Goal: Browse casually: Explore the website without a specific task or goal

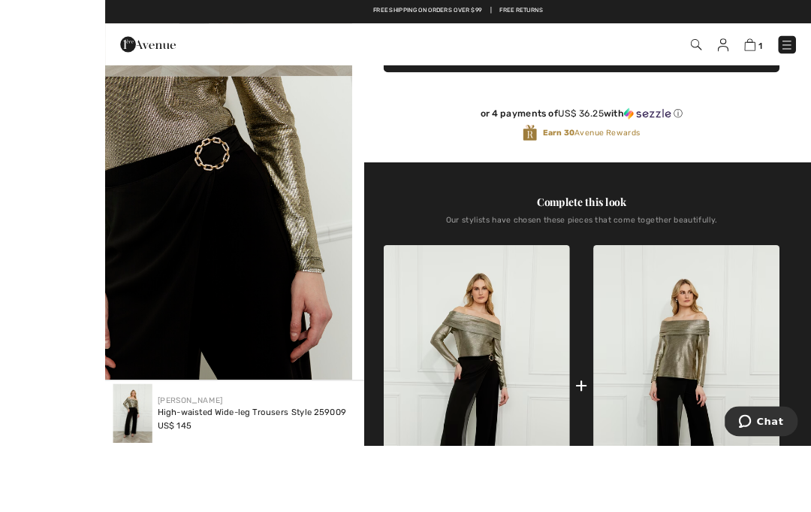
scroll to position [453, 0]
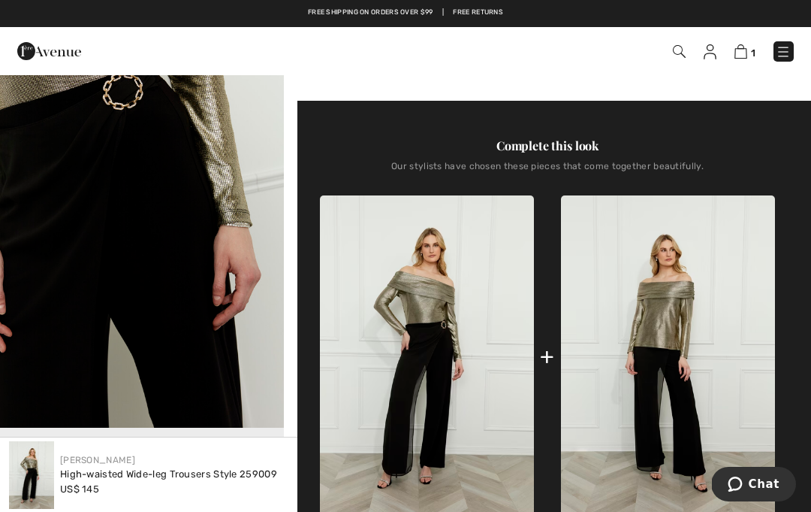
click at [454, 361] on img at bounding box center [427, 356] width 214 height 322
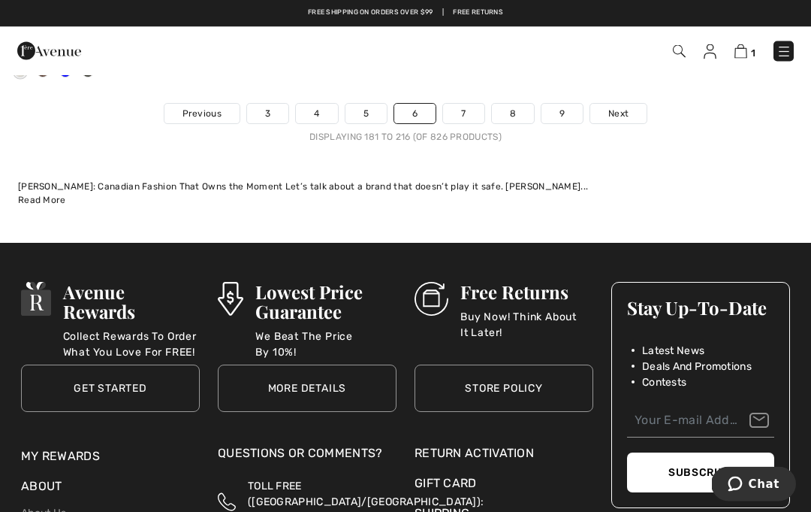
scroll to position [12350, 0]
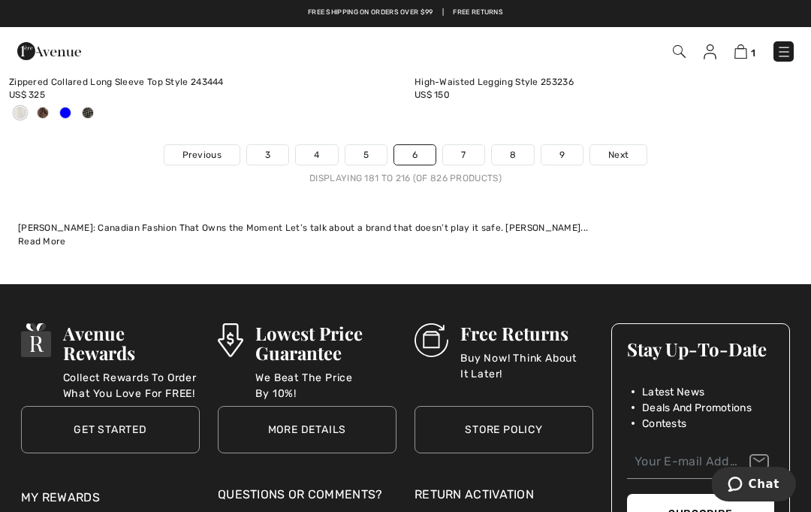
click at [467, 148] on link "7" at bounding box center [463, 155] width 41 height 20
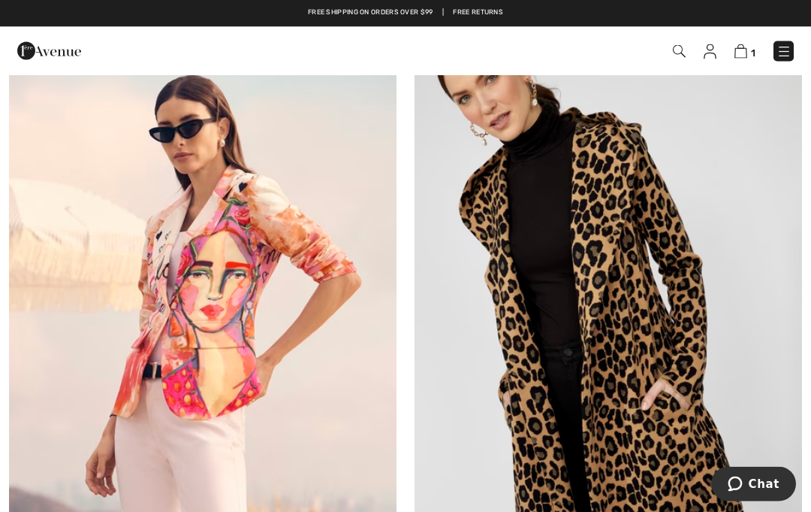
scroll to position [3122, 0]
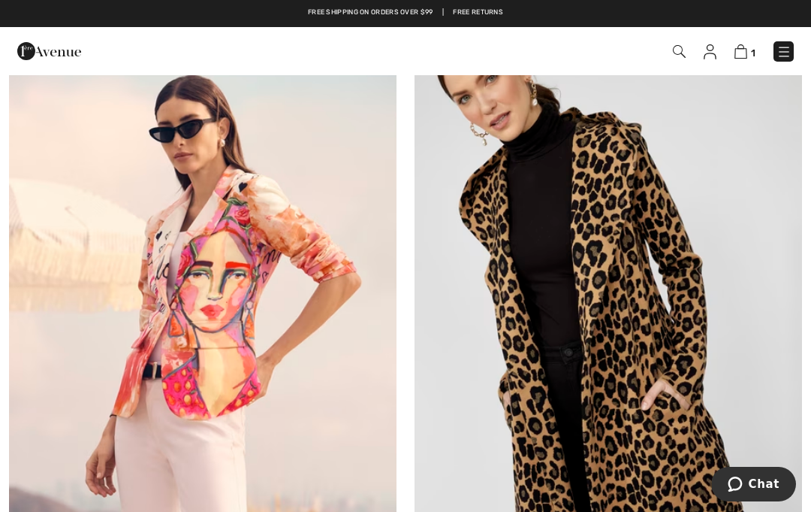
click at [229, 270] on img at bounding box center [203, 312] width 388 height 581
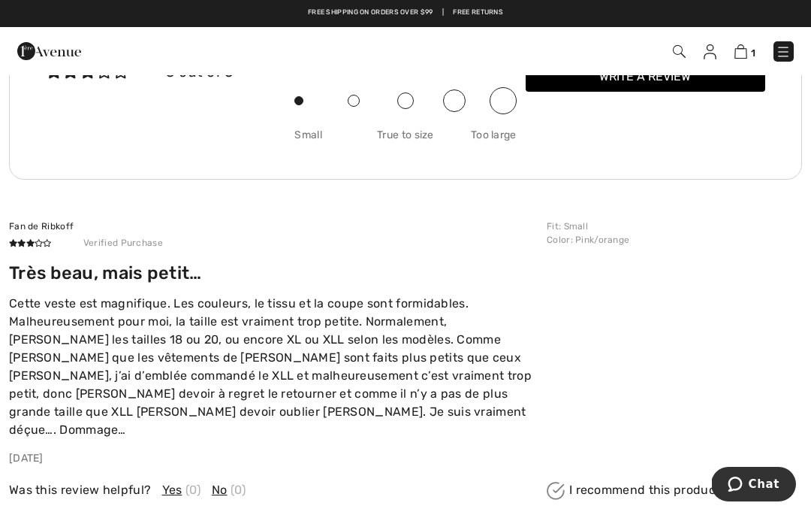
scroll to position [2021, 0]
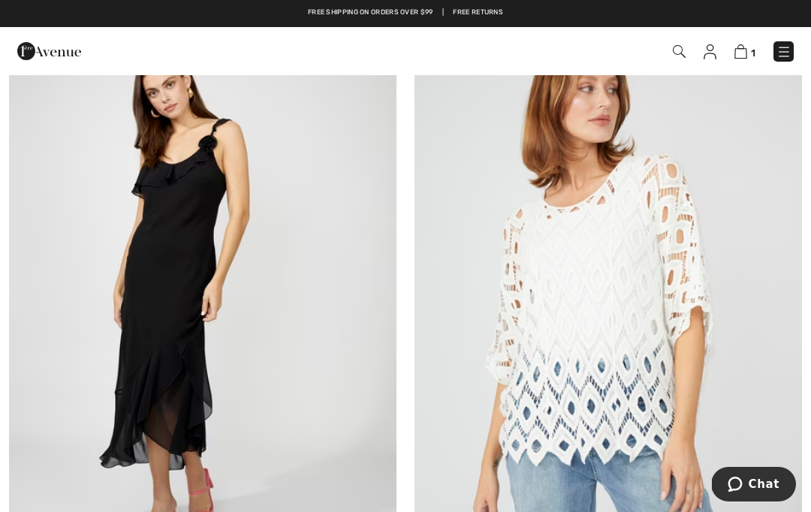
scroll to position [9151, 0]
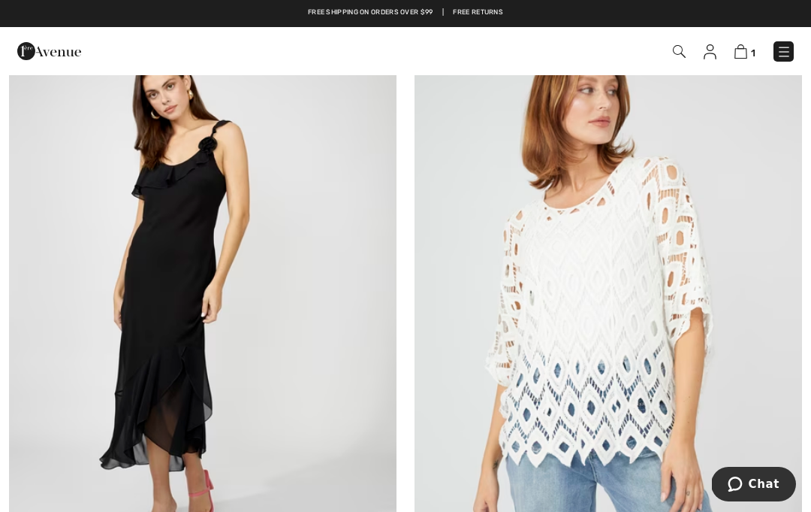
click at [648, 248] on img at bounding box center [609, 306] width 388 height 581
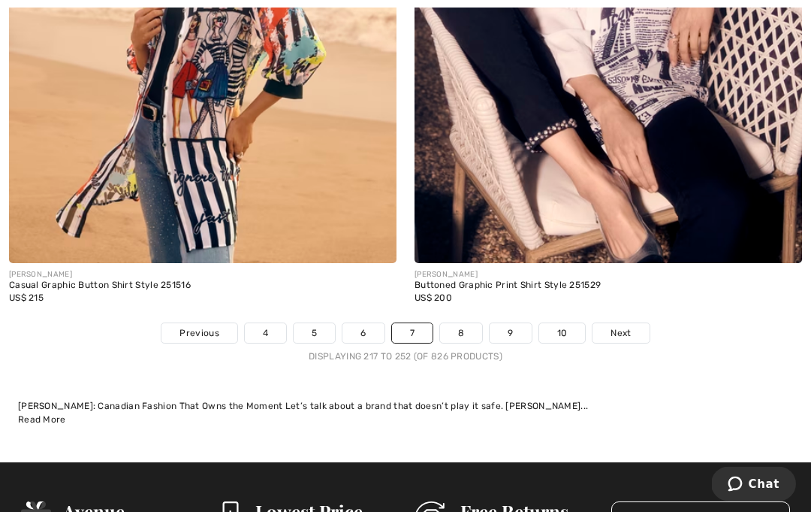
scroll to position [12048, 0]
click at [469, 325] on link "8" at bounding box center [461, 333] width 42 height 20
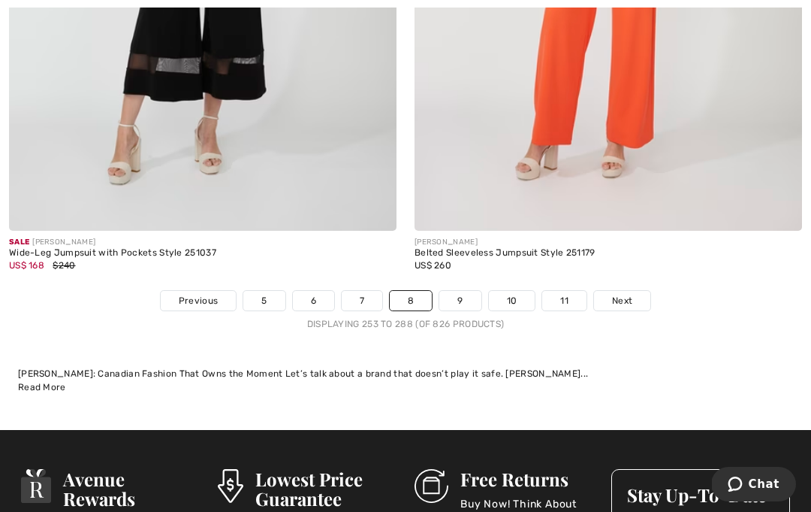
scroll to position [12271, 0]
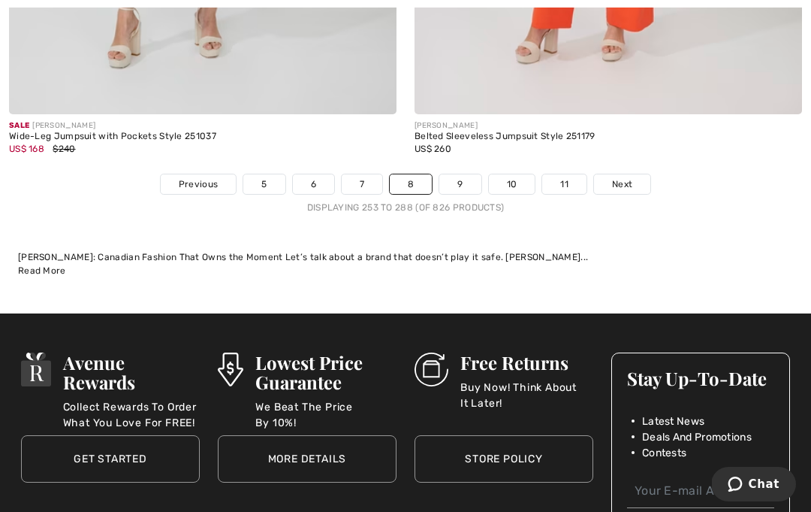
click at [633, 174] on link "Next" at bounding box center [622, 184] width 56 height 20
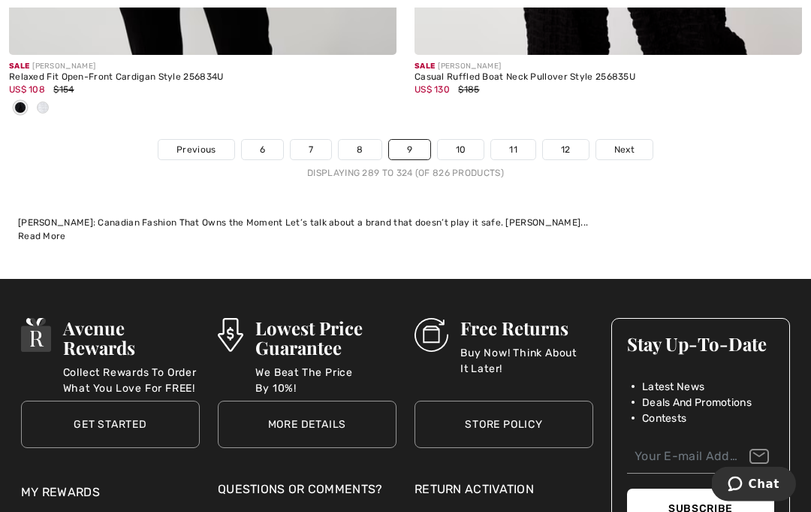
scroll to position [12256, 0]
click at [459, 147] on link "10" at bounding box center [461, 150] width 47 height 20
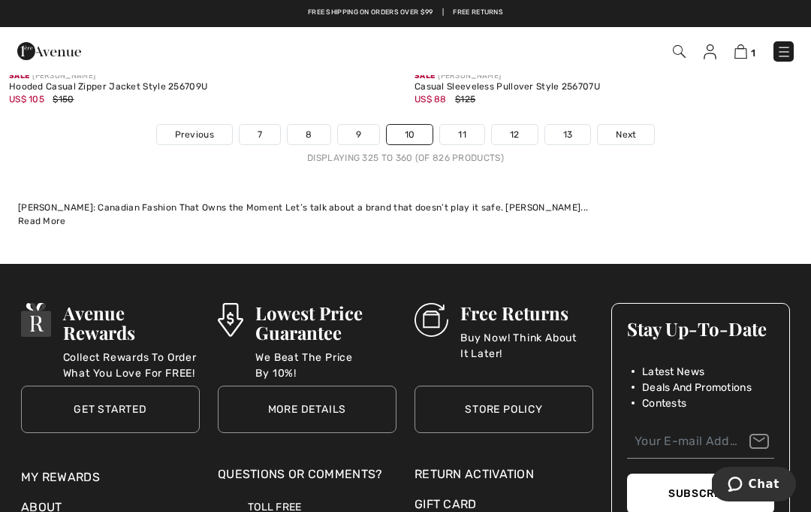
scroll to position [12239, 0]
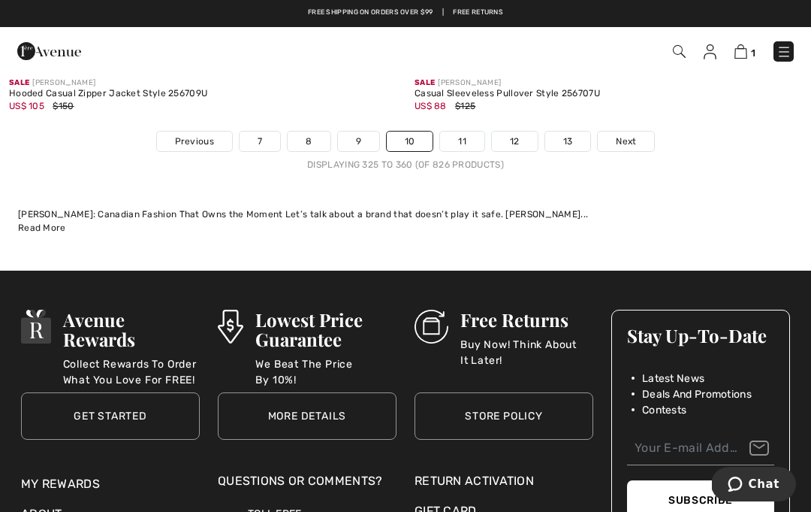
click at [469, 137] on link "11" at bounding box center [462, 141] width 44 height 20
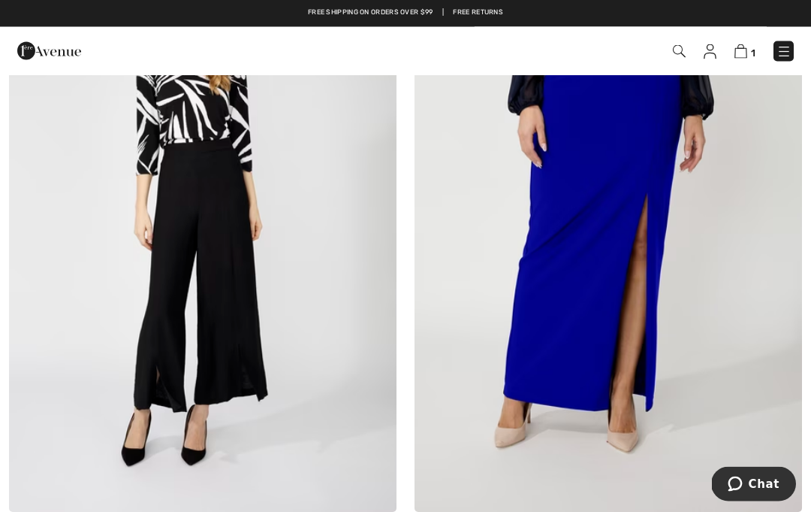
scroll to position [5215, 0]
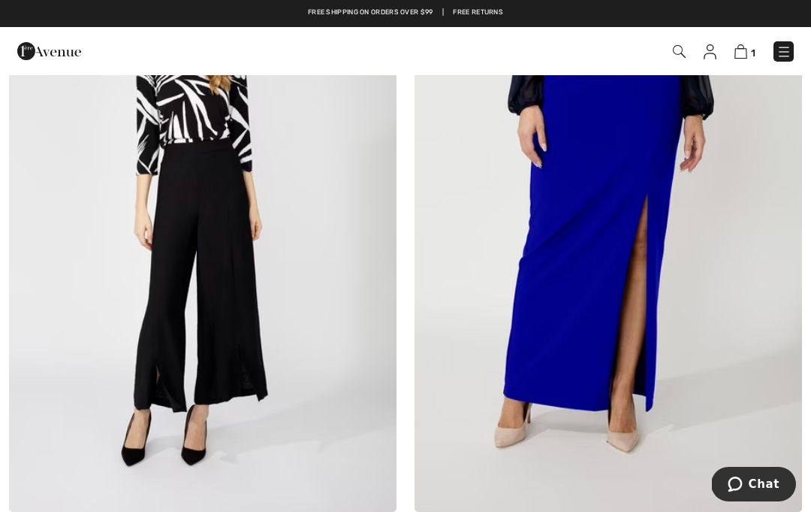
click at [233, 221] on img at bounding box center [203, 220] width 388 height 581
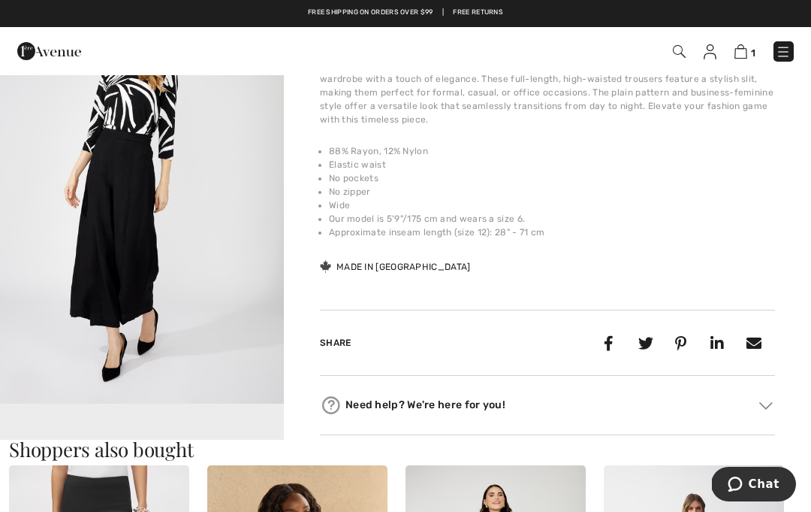
scroll to position [521, 0]
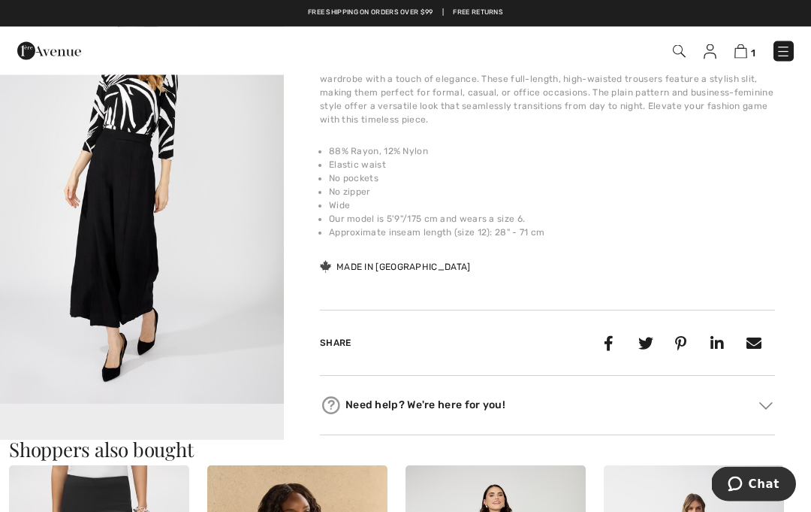
click at [159, 421] on video "Your browser does not support the video tag." at bounding box center [142, 475] width 284 height 142
click at [155, 424] on video "Your browser does not support the video tag." at bounding box center [142, 475] width 284 height 142
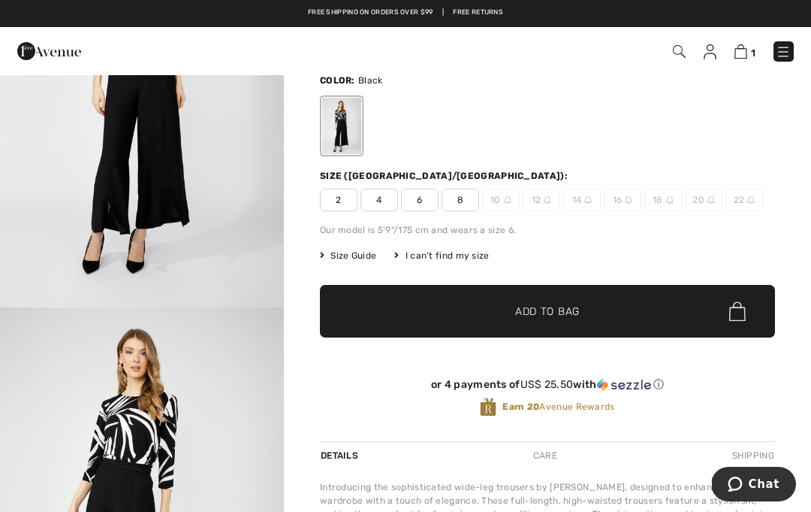
scroll to position [91, 0]
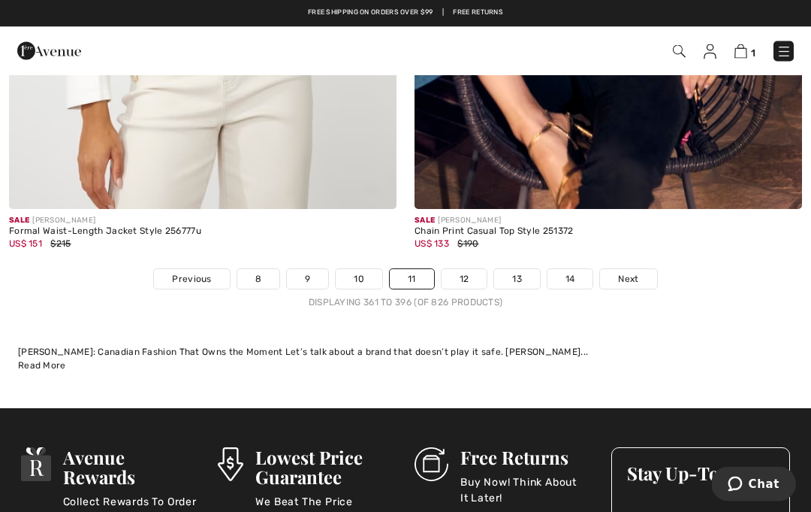
scroll to position [12151, 0]
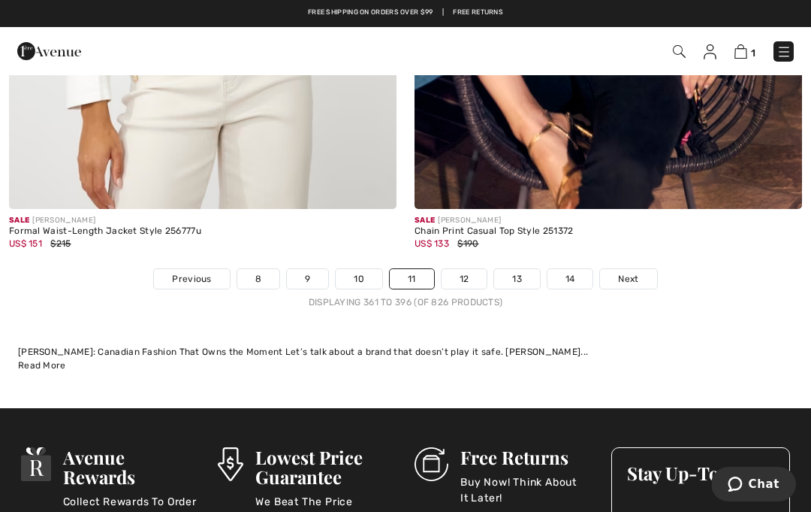
click at [466, 271] on link "12" at bounding box center [465, 279] width 46 height 20
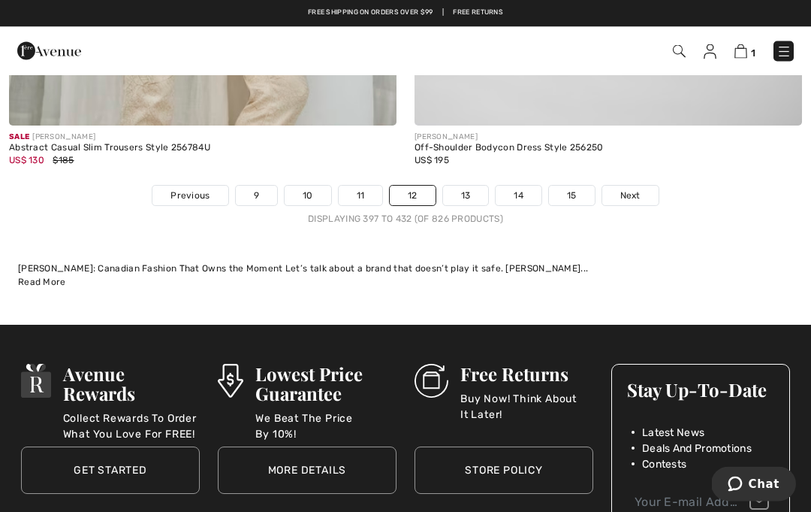
scroll to position [12123, 0]
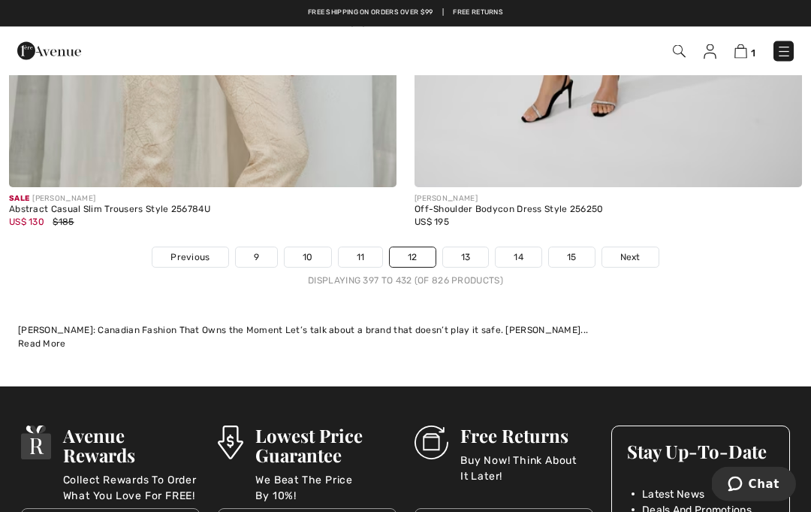
click at [467, 249] on link "13" at bounding box center [466, 258] width 46 height 20
click at [470, 249] on link "13" at bounding box center [466, 258] width 46 height 20
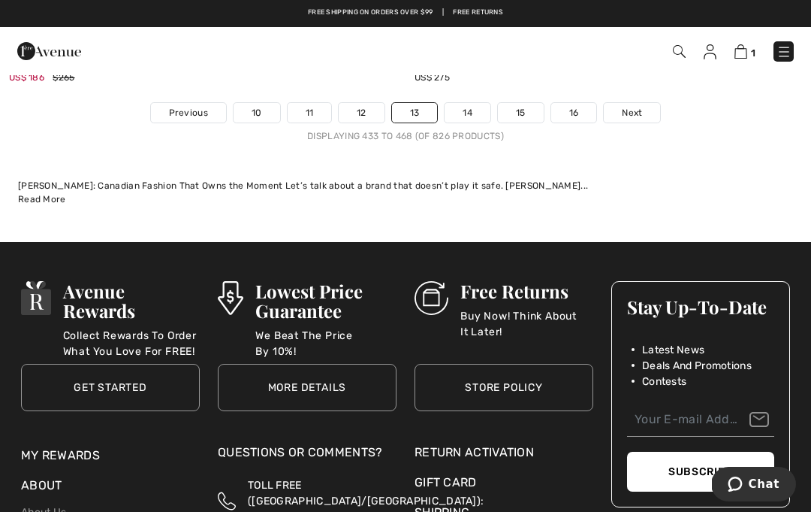
scroll to position [12245, 0]
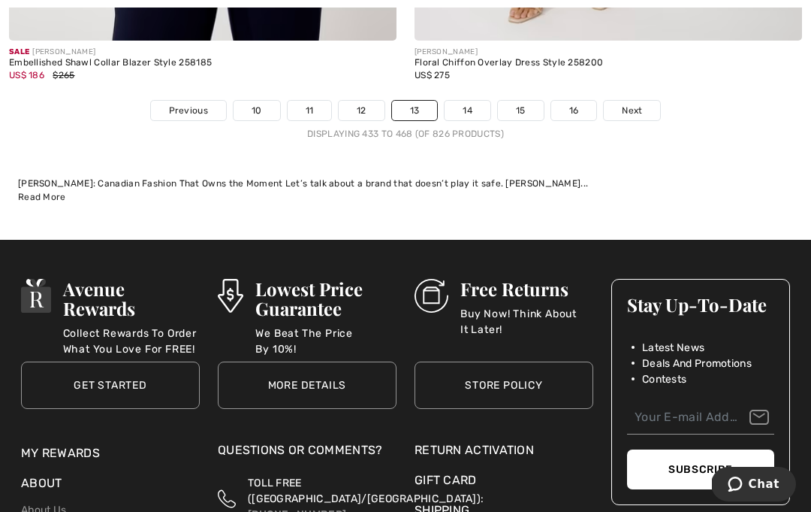
click at [466, 101] on link "14" at bounding box center [468, 111] width 46 height 20
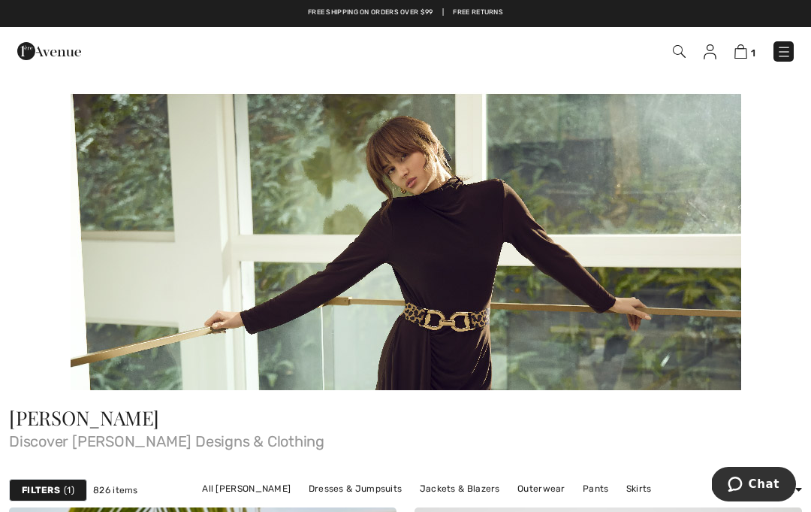
click at [680, 56] on img at bounding box center [679, 51] width 13 height 13
